Goal: Task Accomplishment & Management: Use online tool/utility

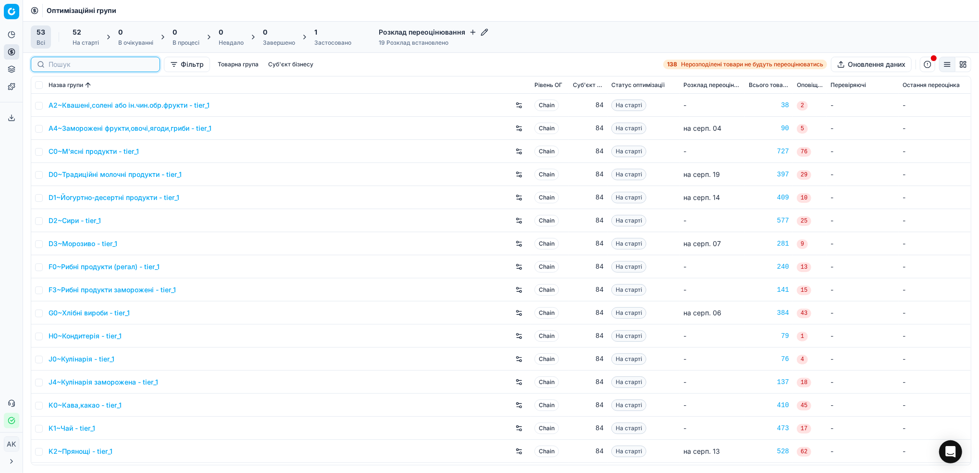
click at [52, 61] on input at bounding box center [101, 65] width 105 height 10
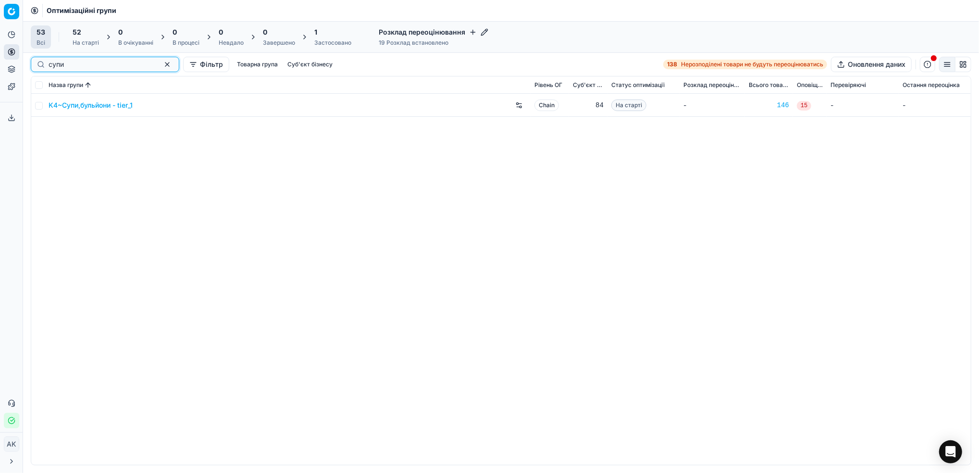
type input "супи"
click at [41, 106] on input "checkbox" at bounding box center [39, 106] width 8 height 8
checkbox input "true"
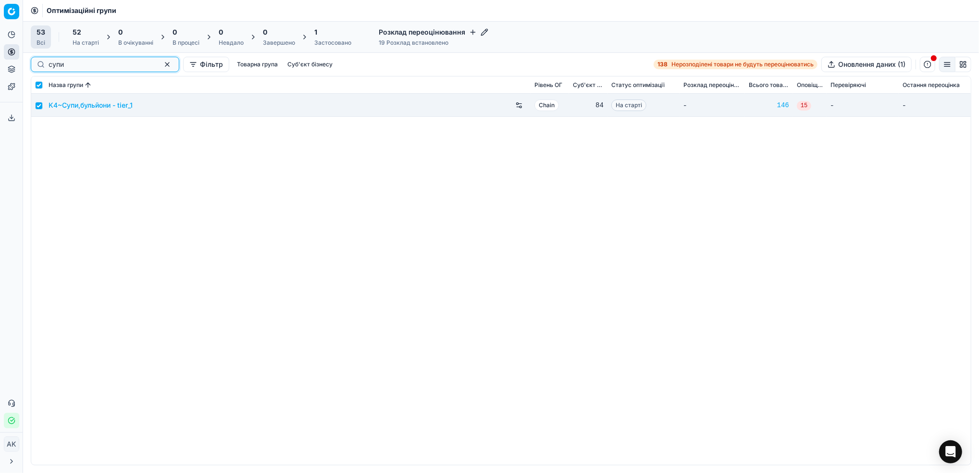
click at [161, 62] on button "button" at bounding box center [167, 65] width 12 height 12
checkbox input "false"
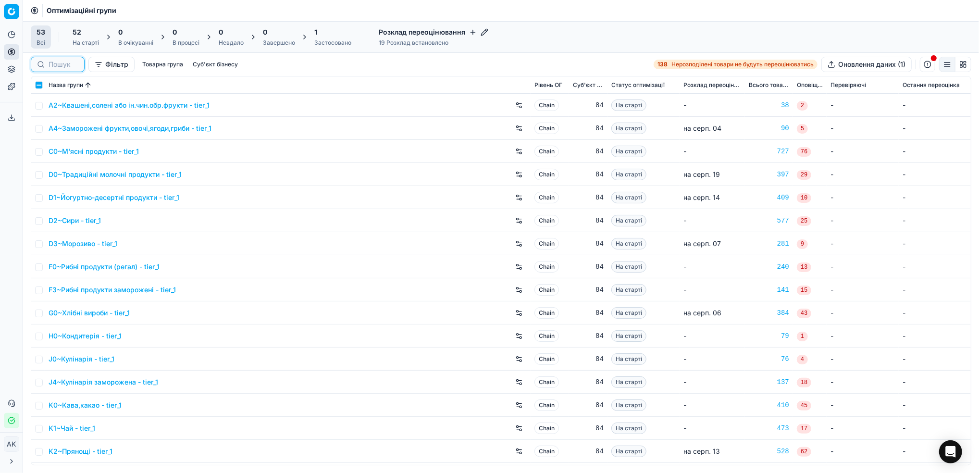
click at [51, 66] on input at bounding box center [64, 65] width 30 height 10
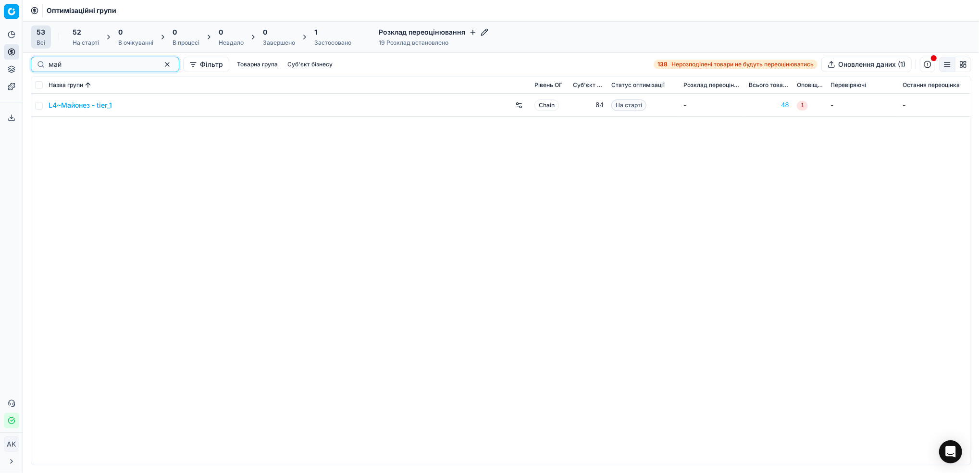
type input "май"
click at [42, 107] on input "checkbox" at bounding box center [39, 106] width 8 height 8
checkbox input "true"
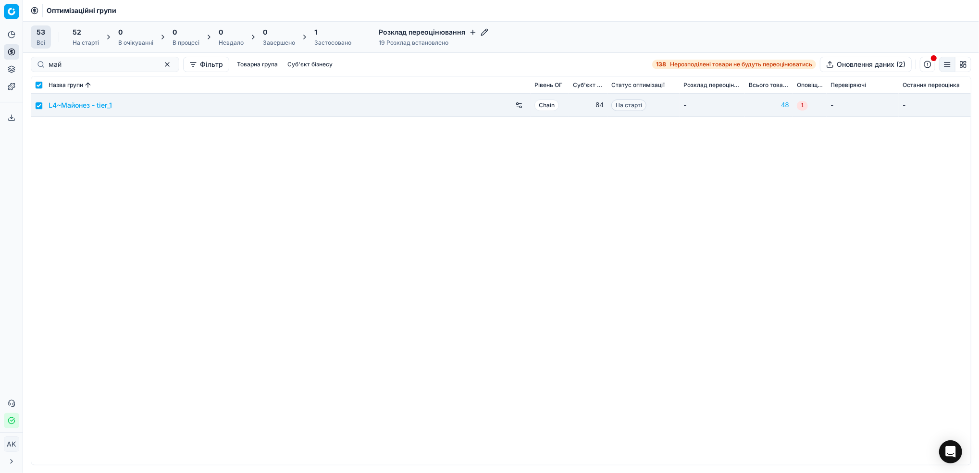
click at [89, 45] on div "На старті" at bounding box center [86, 43] width 26 height 8
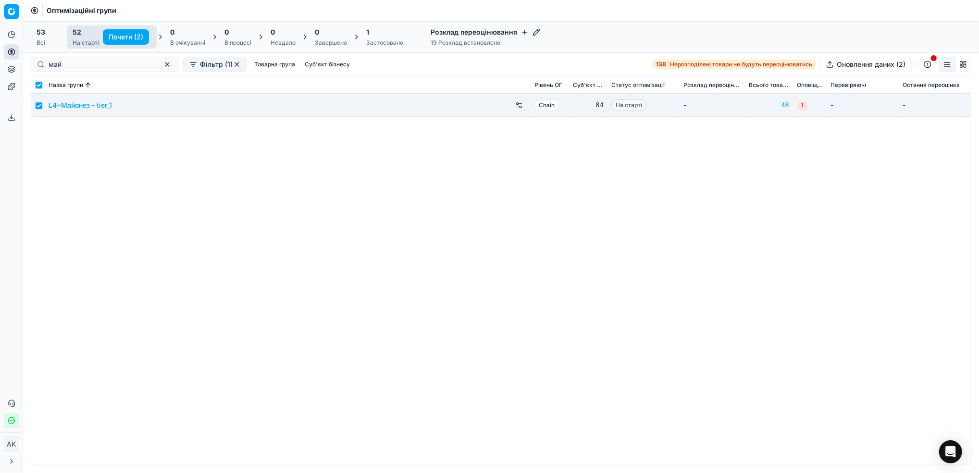
click at [127, 37] on button "Почати (2)" at bounding box center [126, 36] width 46 height 15
checkbox input "false"
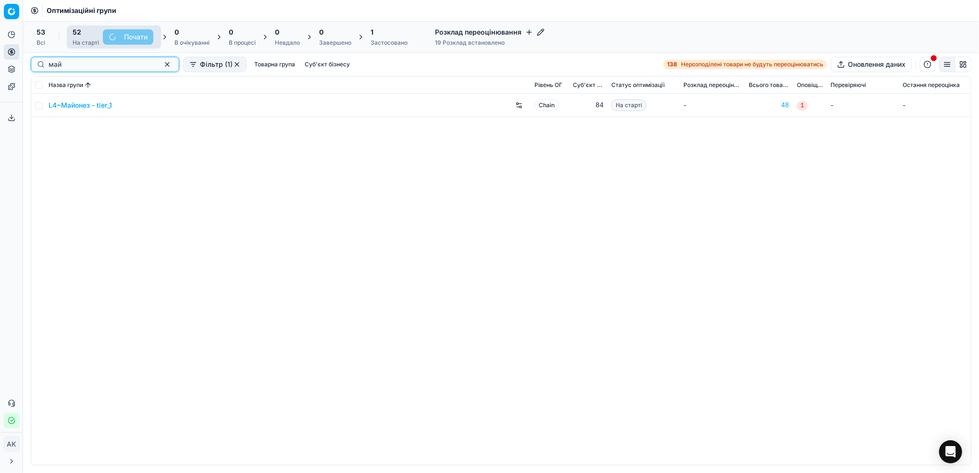
click at [161, 66] on button "button" at bounding box center [167, 65] width 12 height 12
